Goal: Information Seeking & Learning: Learn about a topic

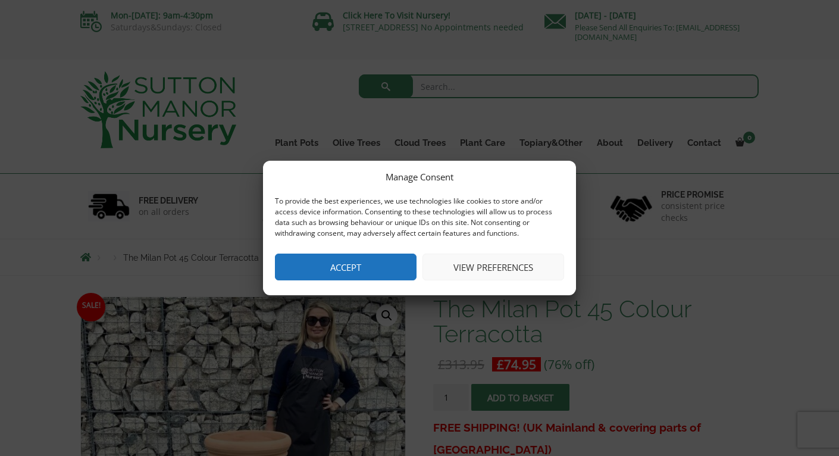
click at [323, 274] on button "Accept" at bounding box center [346, 267] width 142 height 27
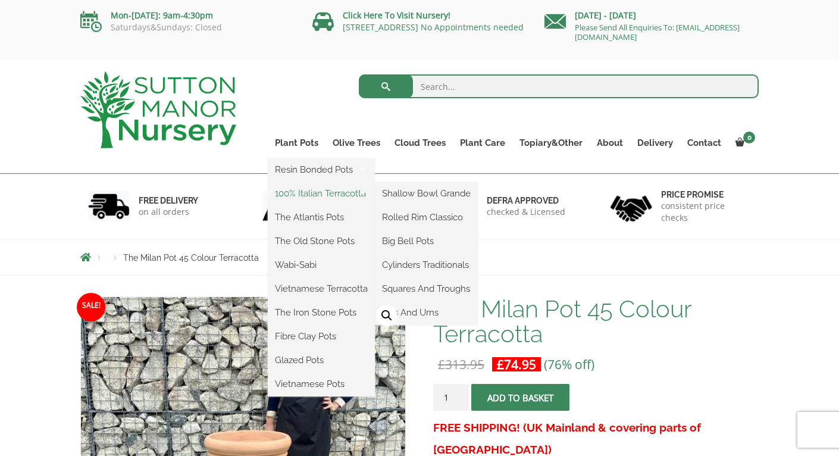
click at [311, 193] on link "100% Italian Terracotta" at bounding box center [321, 193] width 107 height 18
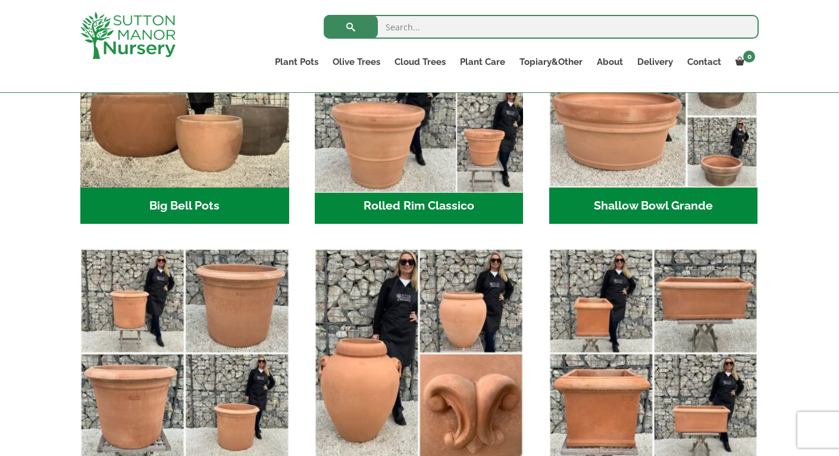
scroll to position [472, 0]
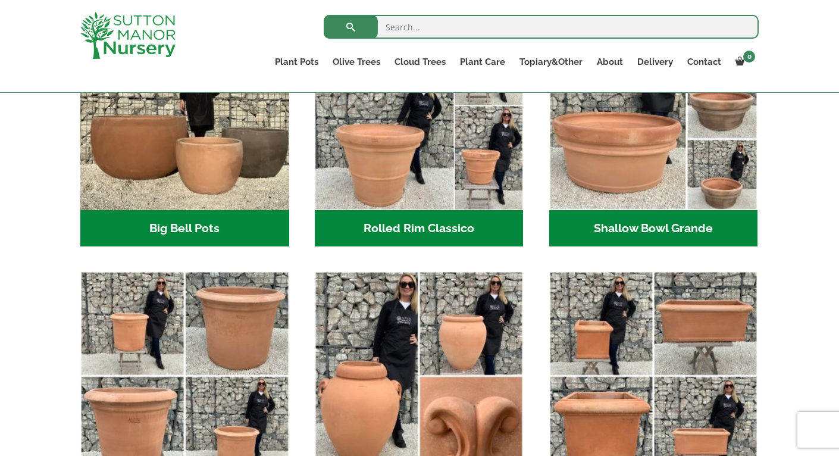
click at [375, 227] on h2 "Rolled Rim Classico (7)" at bounding box center [419, 228] width 209 height 37
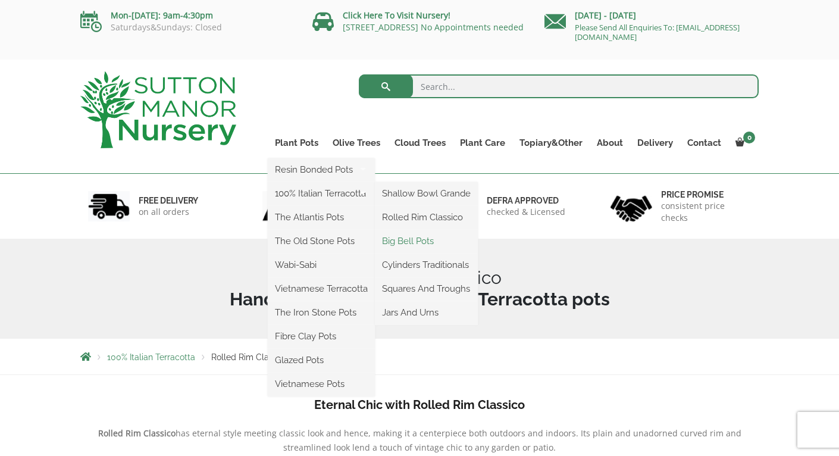
click at [406, 238] on link "Big Bell Pots" at bounding box center [426, 241] width 103 height 18
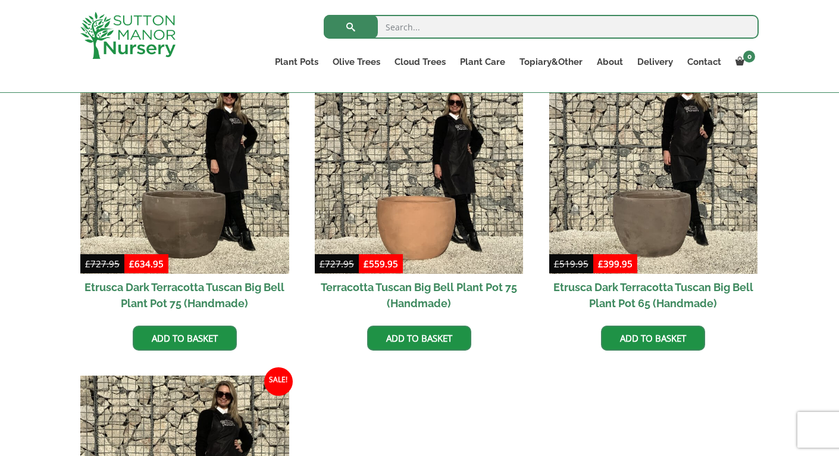
scroll to position [1016, 0]
